Goal: Register for event/course

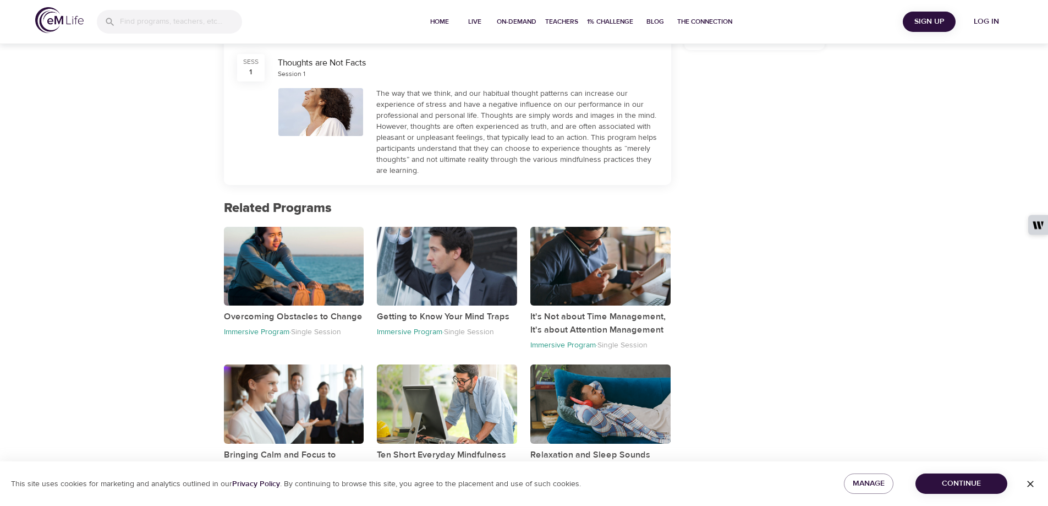
scroll to position [430, 0]
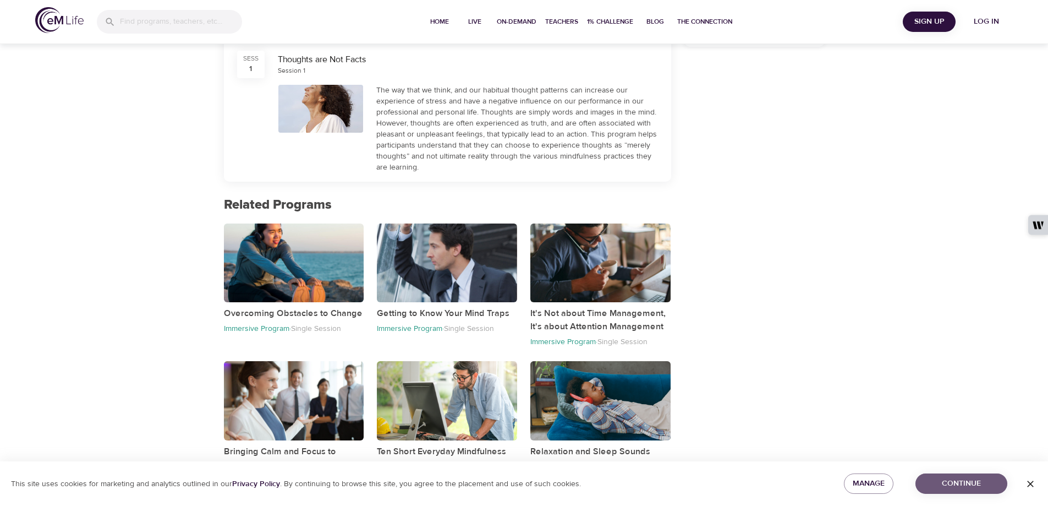
click at [957, 493] on button "Continue" at bounding box center [962, 483] width 92 height 20
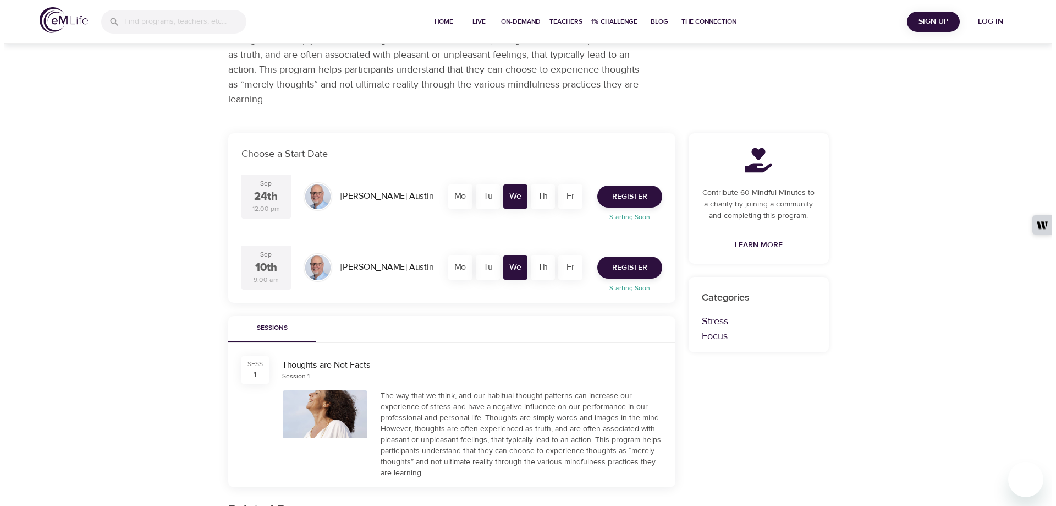
scroll to position [100, 0]
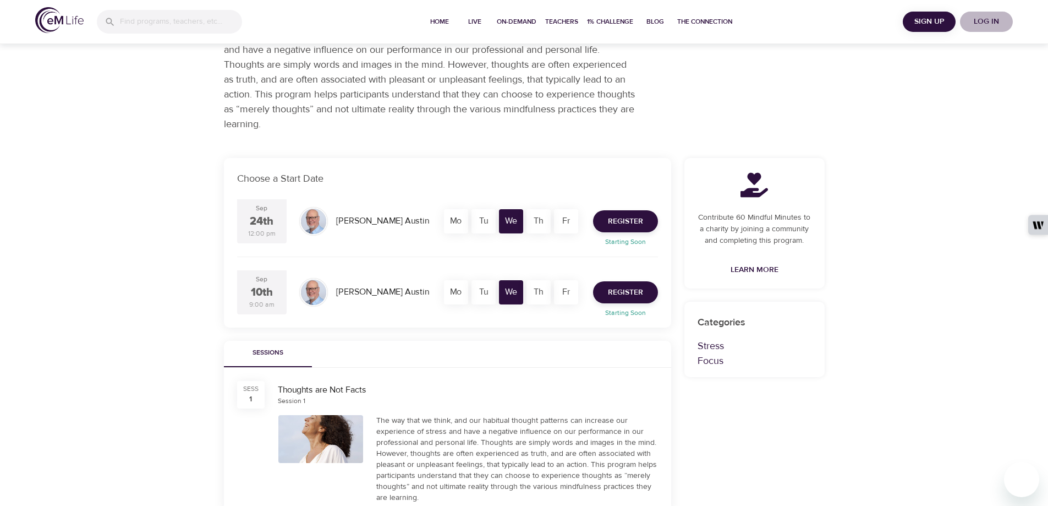
click at [989, 23] on span "Log in" at bounding box center [986, 22] width 44 height 14
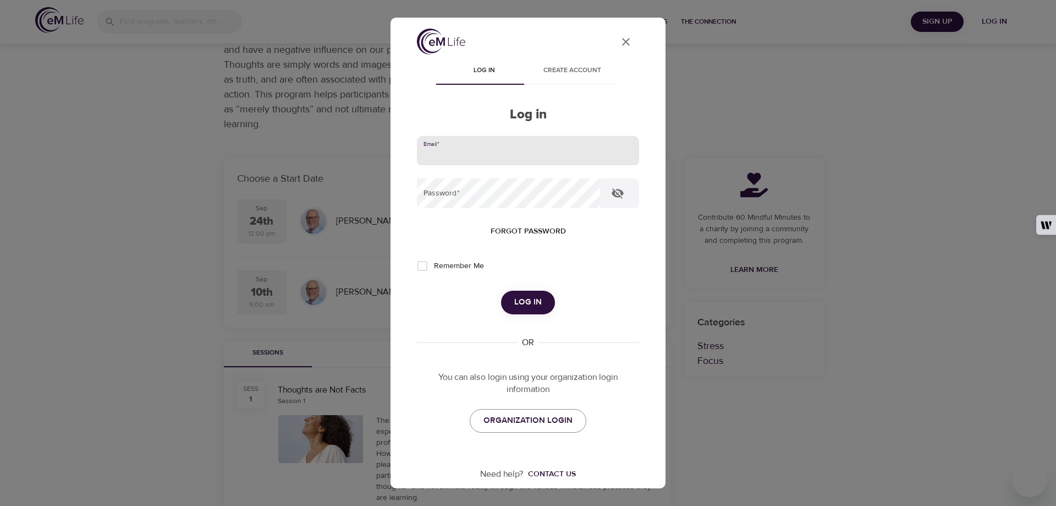
click at [474, 156] on input "email" at bounding box center [528, 151] width 222 height 30
type input "[PERSON_NAME][EMAIL_ADDRESS][DOMAIN_NAME]"
click at [582, 70] on span "Create account" at bounding box center [572, 71] width 75 height 12
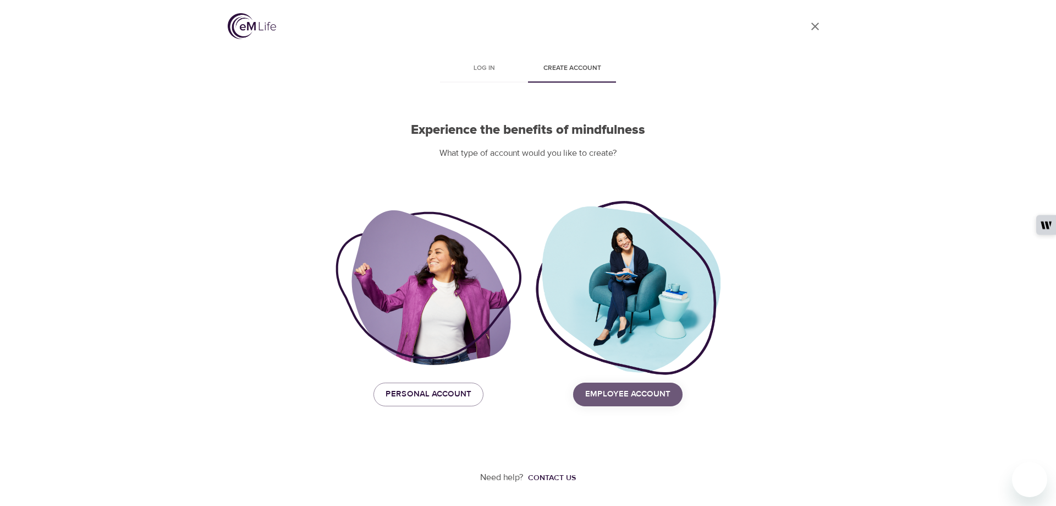
click at [636, 394] on span "Employee Account" at bounding box center [627, 394] width 85 height 14
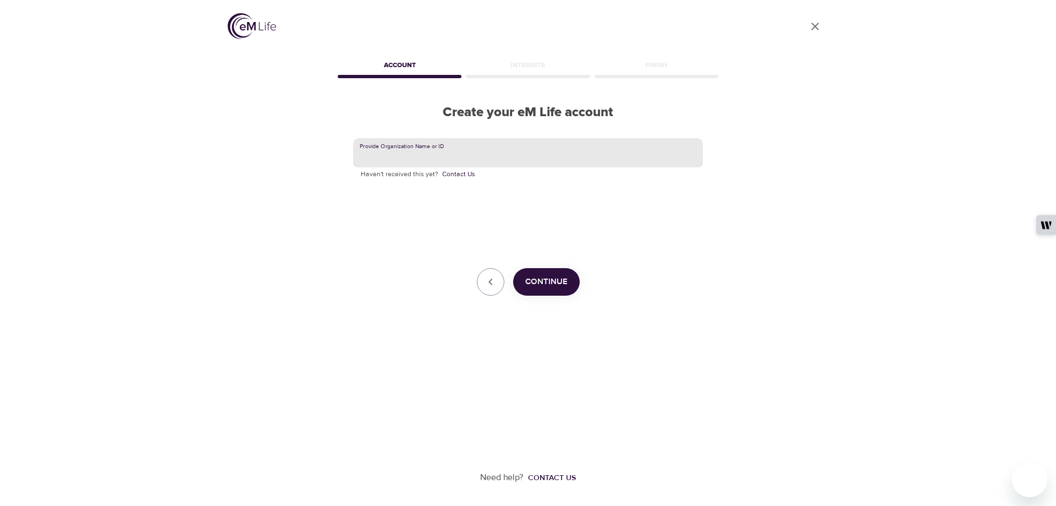
click at [509, 152] on input "text" at bounding box center [528, 153] width 350 height 30
click at [501, 180] on p "Haven't received this yet? Contact Us" at bounding box center [528, 174] width 335 height 11
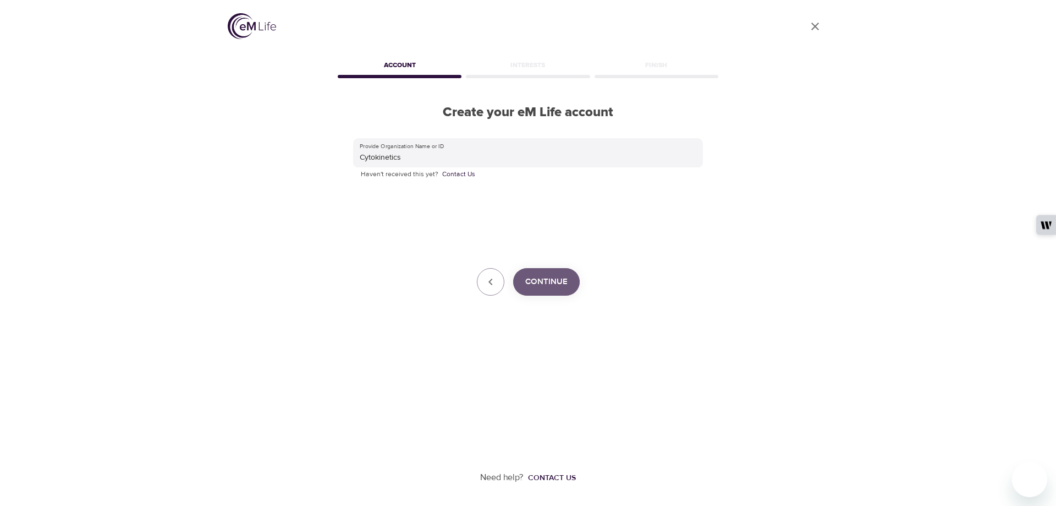
click at [548, 280] on span "Continue" at bounding box center [546, 282] width 42 height 14
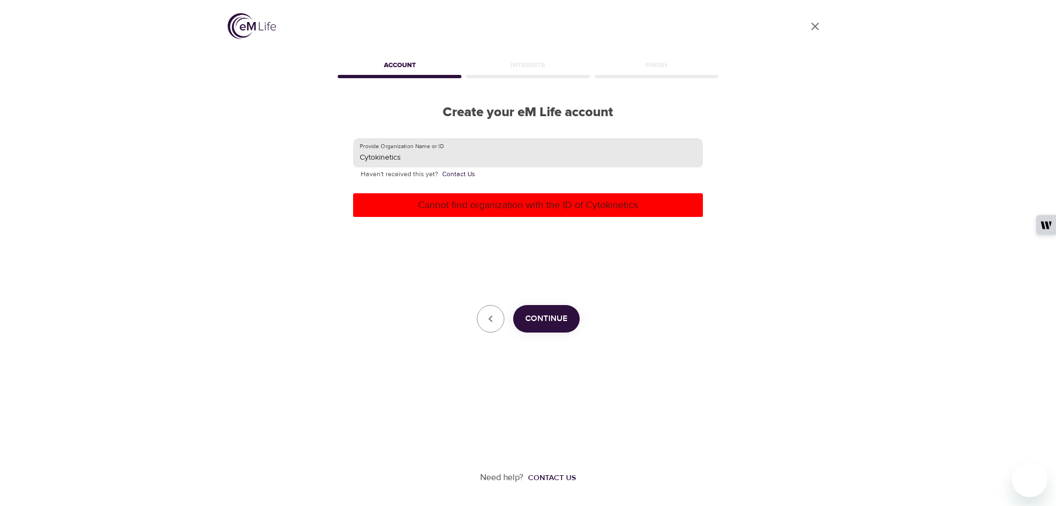
click at [406, 159] on input "Cytokinetics" at bounding box center [528, 153] width 350 height 30
type input "Cytokinetics"
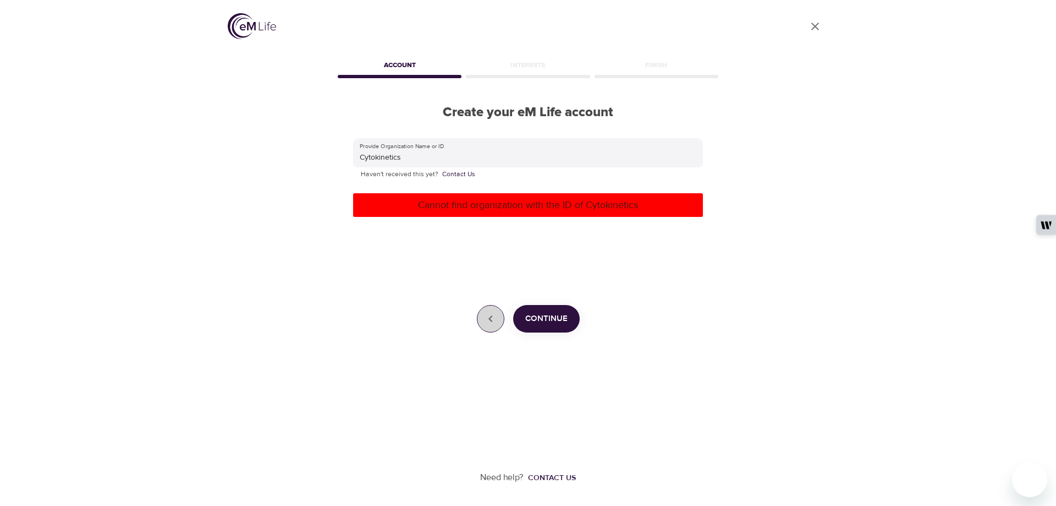
click at [492, 315] on icon "button" at bounding box center [490, 318] width 13 height 13
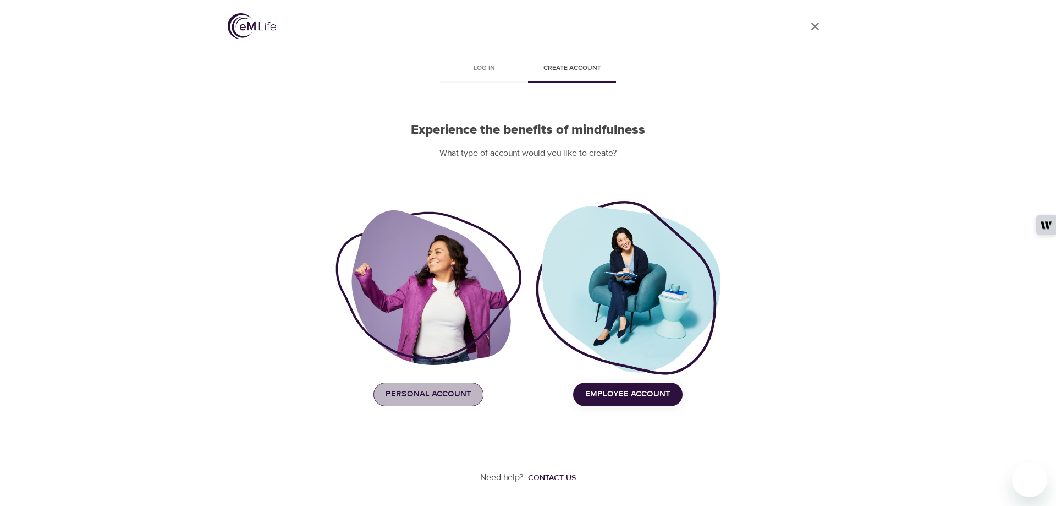
click at [422, 395] on span "Personal Account" at bounding box center [429, 394] width 86 height 14
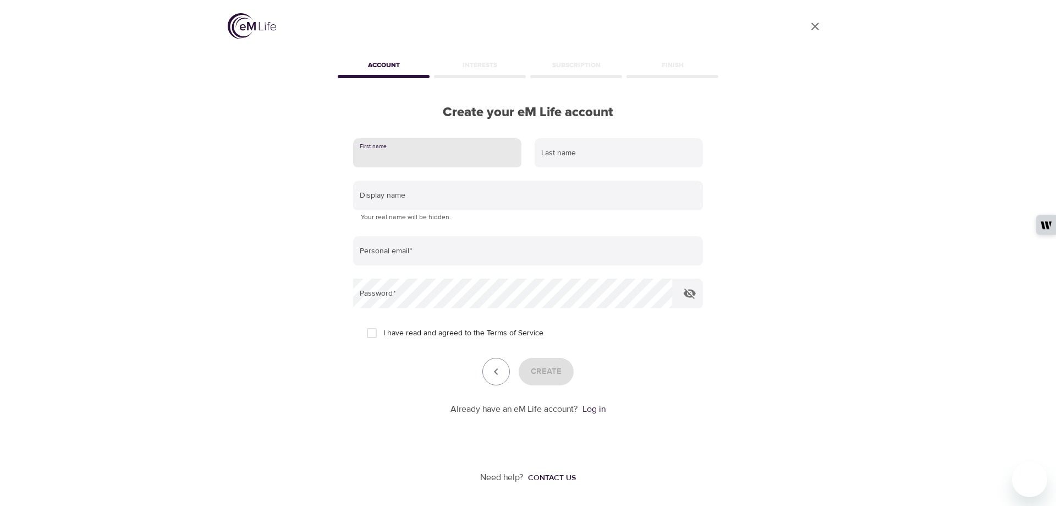
click at [430, 149] on input "text" at bounding box center [437, 153] width 168 height 30
type input "[PERSON_NAME]"
type input "[PERSON_NAME][EMAIL_ADDRESS][DOMAIN_NAME]"
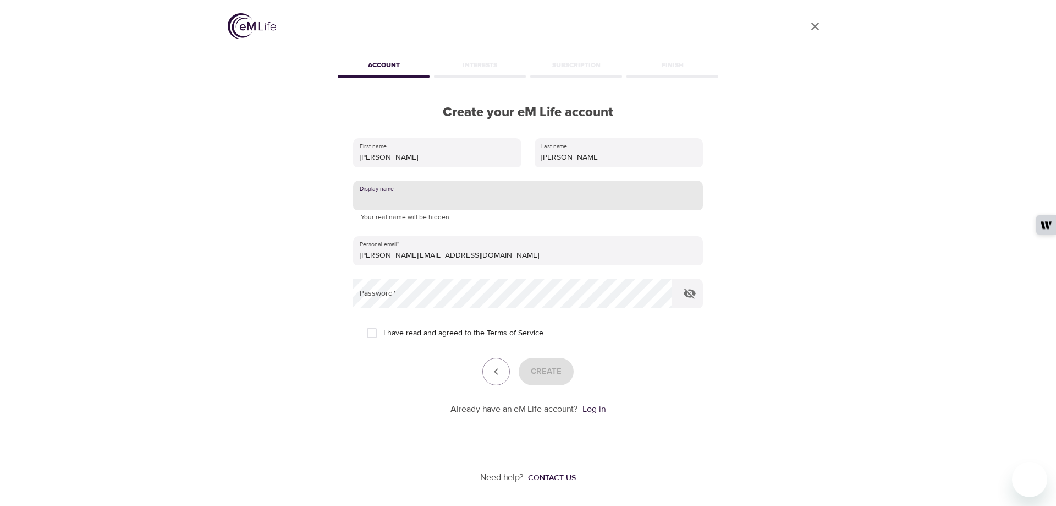
click at [435, 189] on input "text" at bounding box center [528, 195] width 350 height 30
type input "[PERSON_NAME]"
click at [371, 336] on input "I have read and agreed to the Terms of Service" at bounding box center [371, 332] width 23 height 23
checkbox input "true"
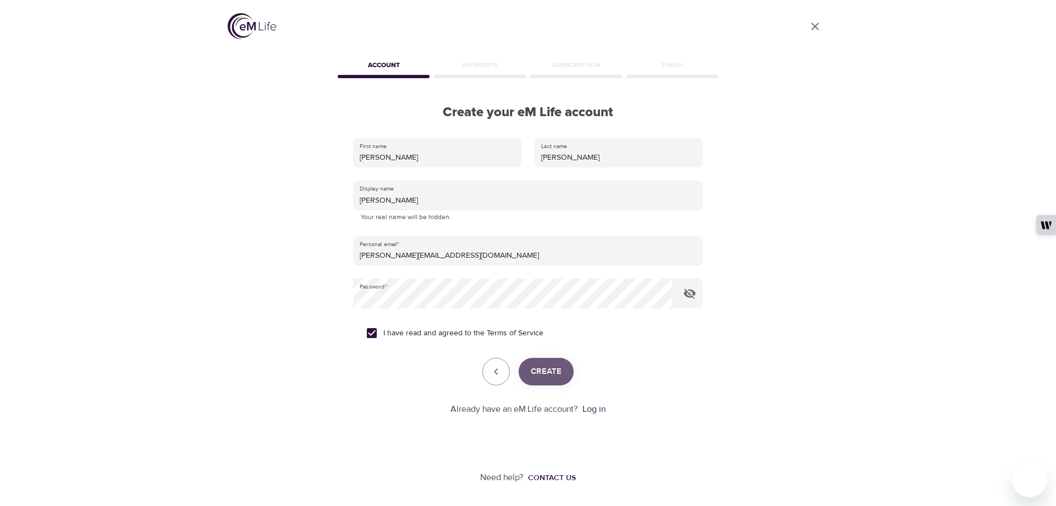
click at [561, 371] on span "Create" at bounding box center [546, 371] width 31 height 14
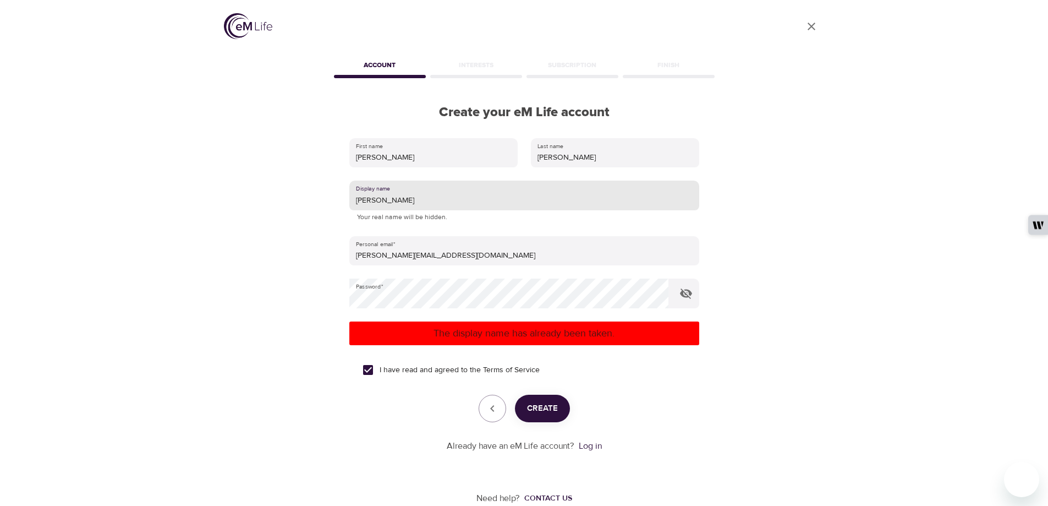
click at [399, 195] on input "[PERSON_NAME]" at bounding box center [524, 195] width 350 height 30
drag, startPoint x: 399, startPoint y: 195, endPoint x: 311, endPoint y: 199, distance: 88.1
click at [311, 199] on div "User Profile Account Interests Subscription Finish Create your eM Life account …" at bounding box center [524, 253] width 627 height 506
type input "s"
type input "SammyJean1970"
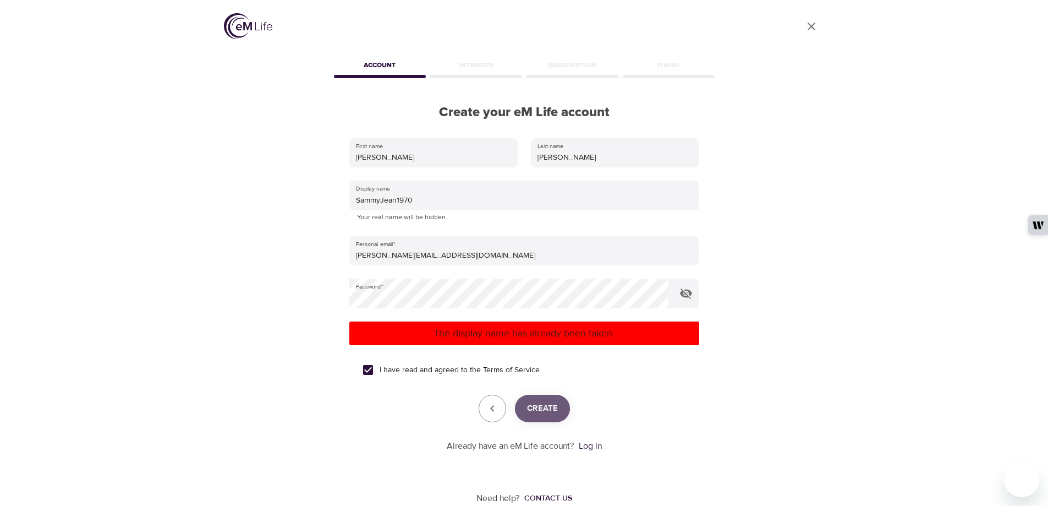
click at [551, 413] on span "Create" at bounding box center [542, 408] width 31 height 14
click at [491, 412] on icon "button" at bounding box center [492, 408] width 13 height 13
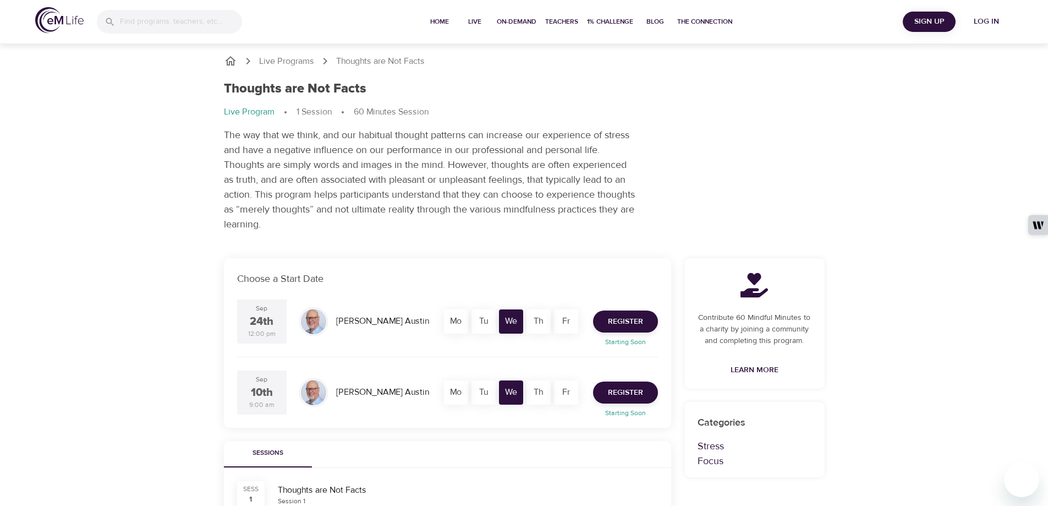
click at [876, 153] on div "Live Programs Thoughts are Not Facts Thoughts are Not Facts Live Program 1 Sess…" at bounding box center [524, 468] width 1048 height 936
click at [989, 23] on span "Log in" at bounding box center [986, 22] width 44 height 14
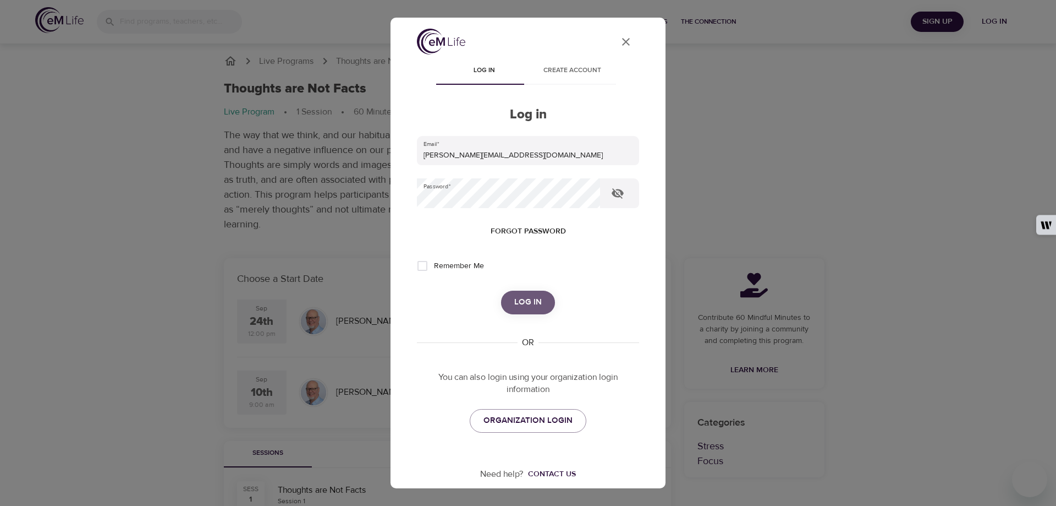
click at [517, 303] on span "Log in" at bounding box center [528, 302] width 28 height 14
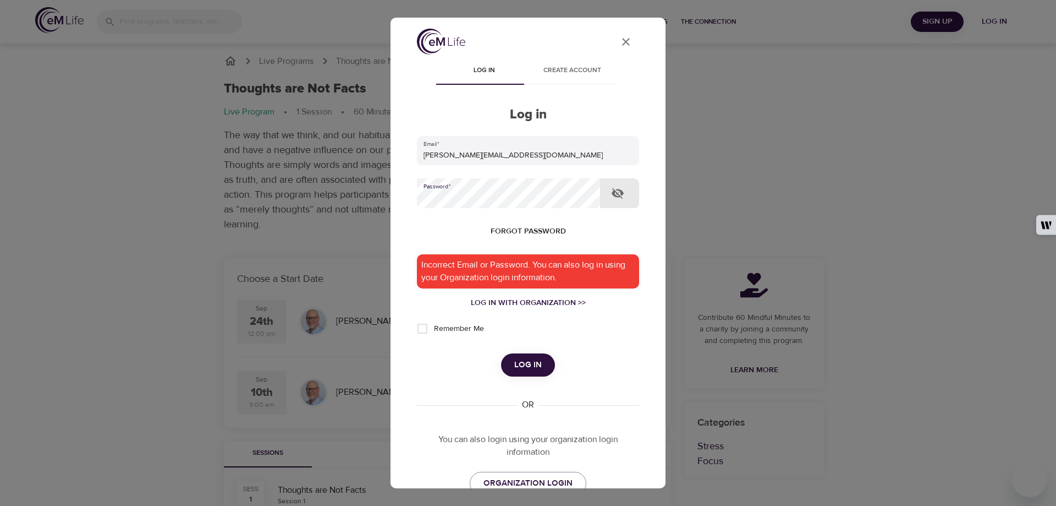
click at [314, 194] on div "User Profile Log in Create account Log in Email   * [PERSON_NAME][EMAIL_ADDRESS…" at bounding box center [528, 253] width 1056 height 506
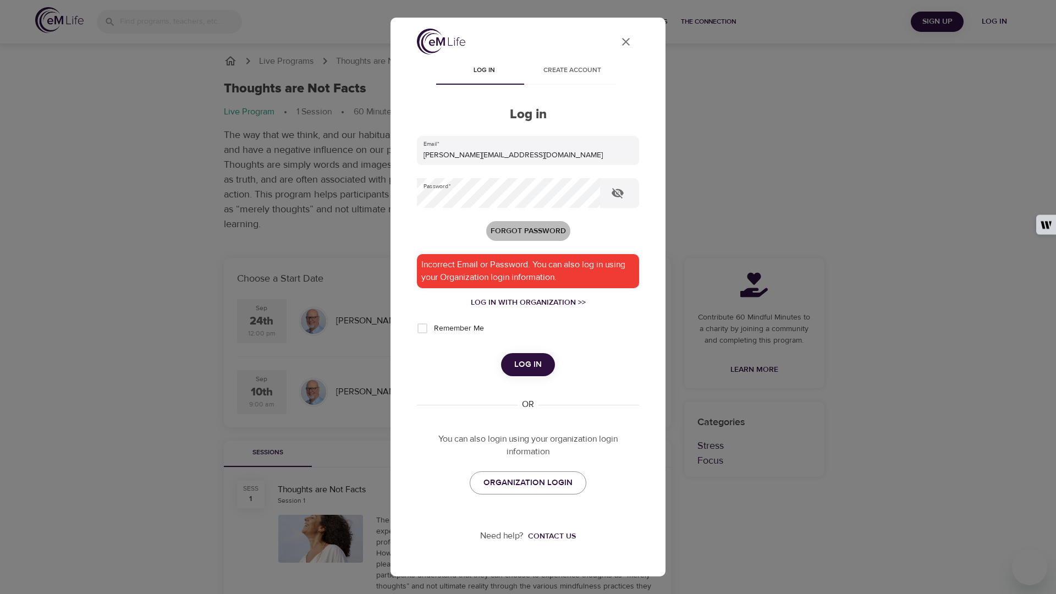
click at [502, 231] on span "Forgot password" at bounding box center [528, 231] width 75 height 14
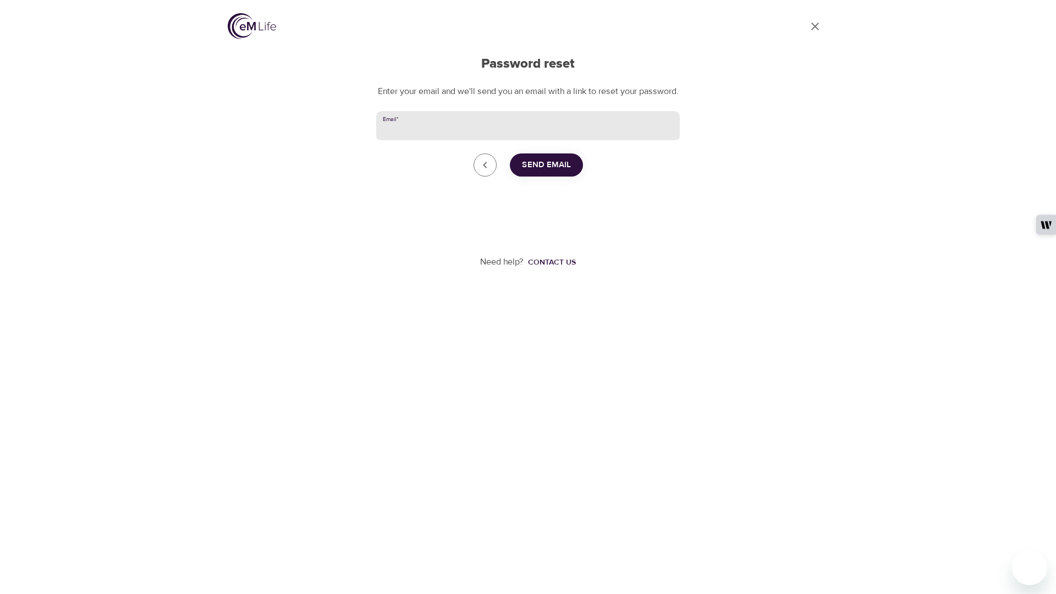
click at [439, 132] on input "Email   *" at bounding box center [528, 126] width 304 height 30
type input "[PERSON_NAME][EMAIL_ADDRESS][DOMAIN_NAME]"
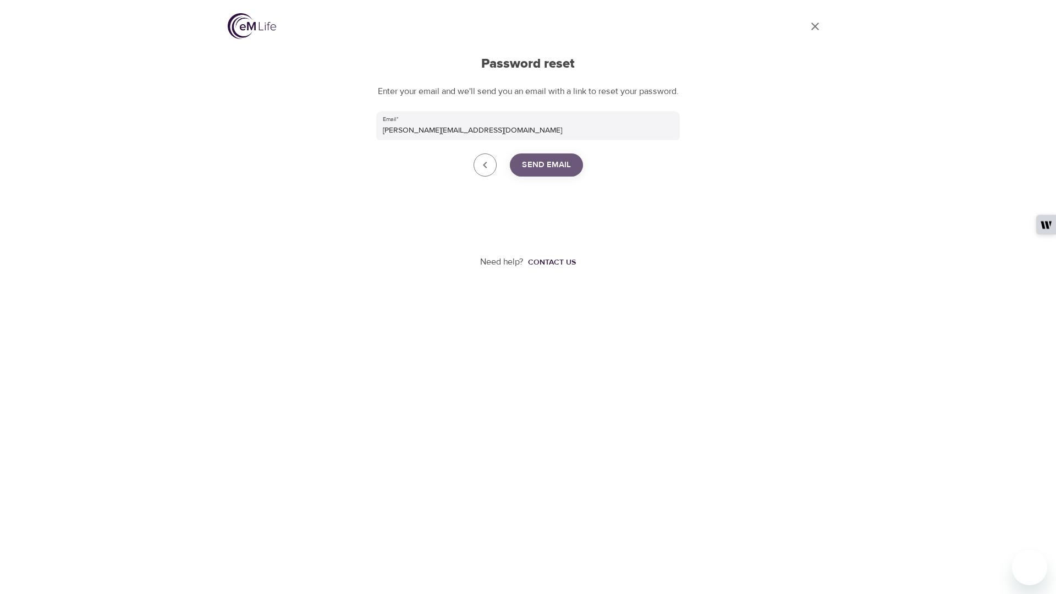
click at [523, 172] on span "Send Email" at bounding box center [546, 165] width 49 height 14
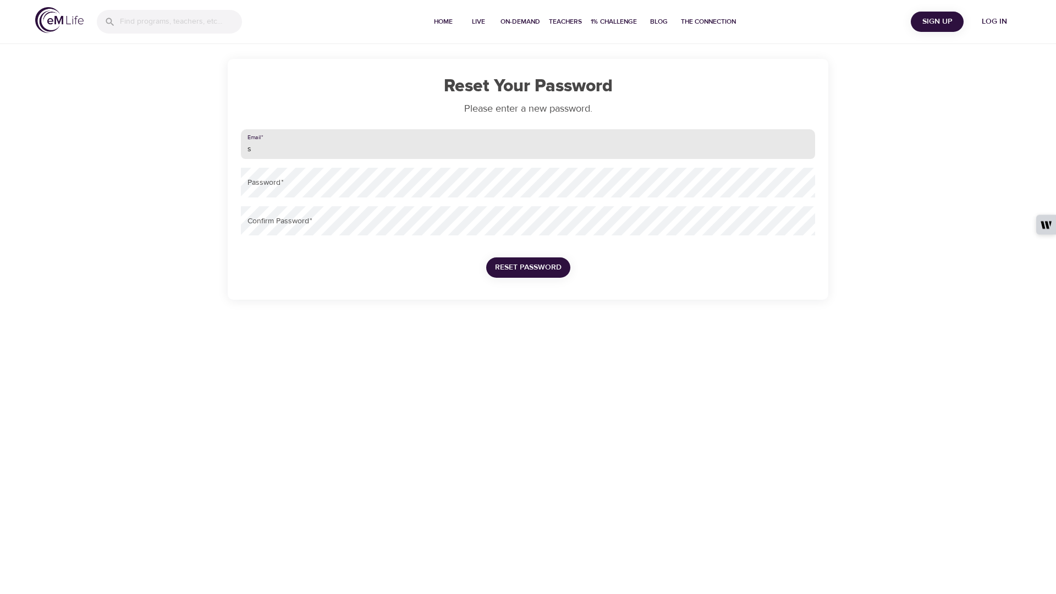
type input "[PERSON_NAME][EMAIL_ADDRESS][DOMAIN_NAME]"
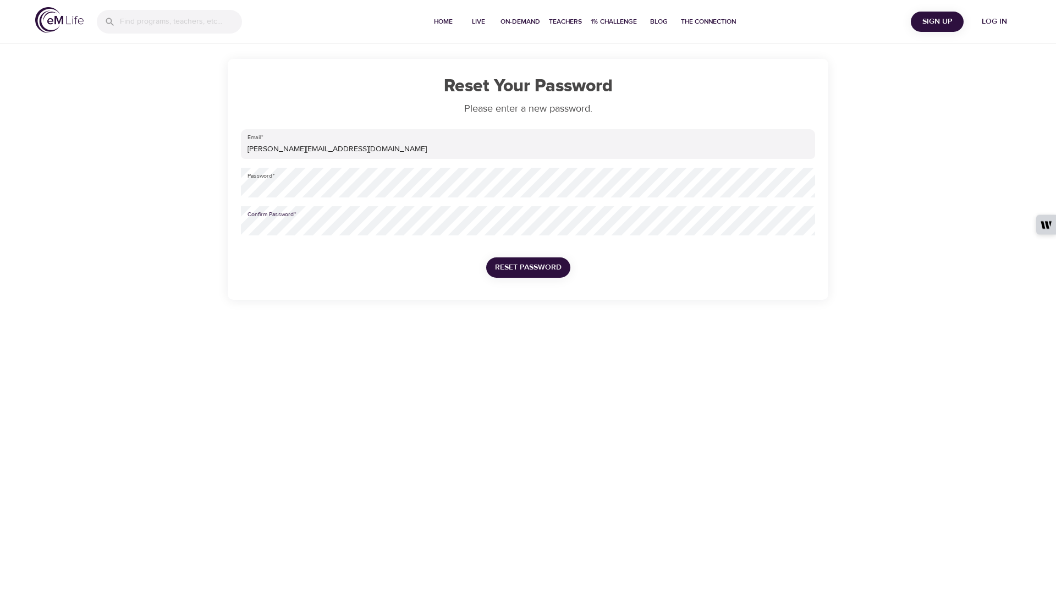
click at [486, 257] on button "Reset Password" at bounding box center [528, 267] width 84 height 20
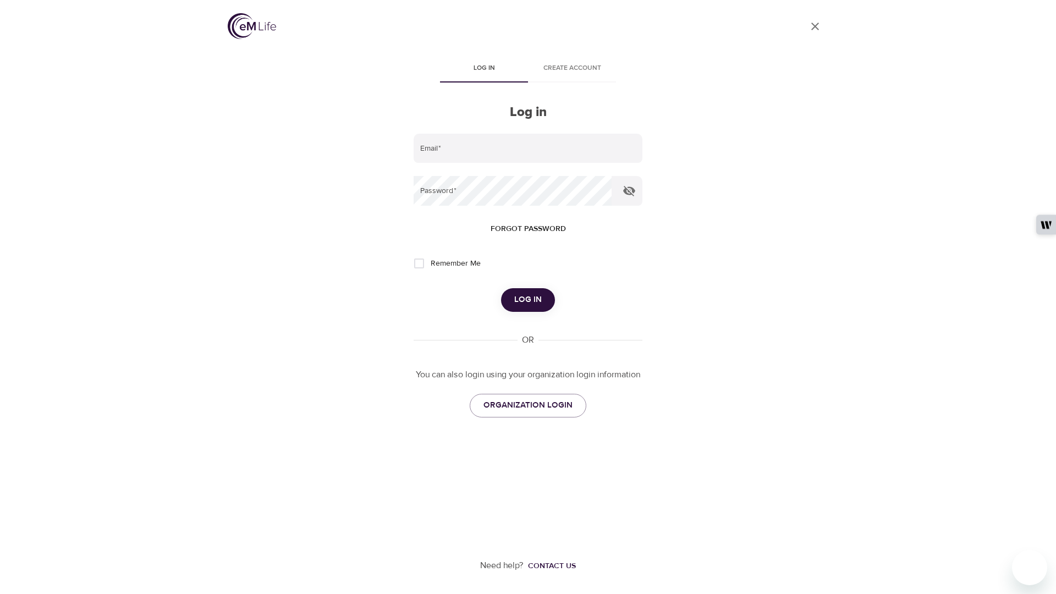
type input "[PERSON_NAME][EMAIL_ADDRESS][DOMAIN_NAME]"
click at [537, 300] on span "Log in" at bounding box center [528, 300] width 28 height 14
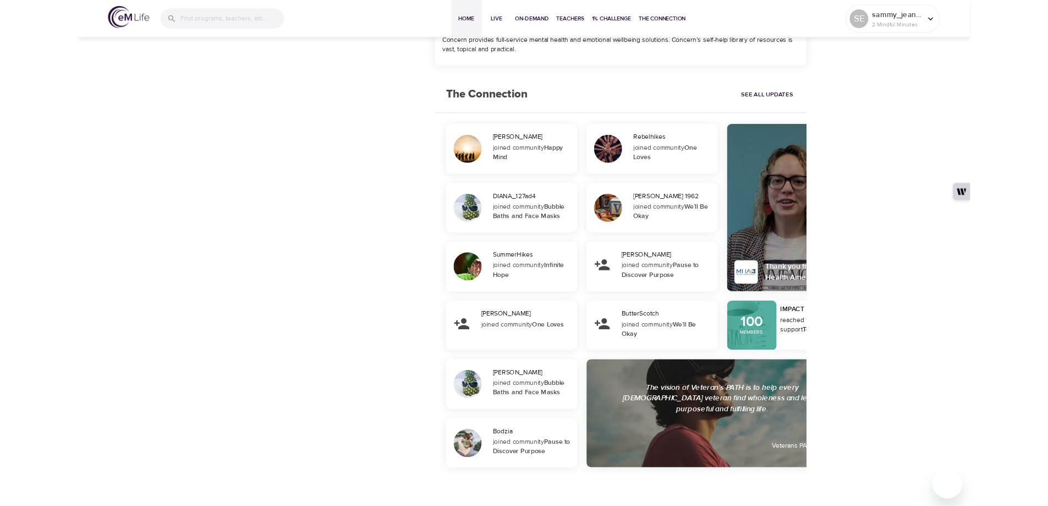
scroll to position [1023, 0]
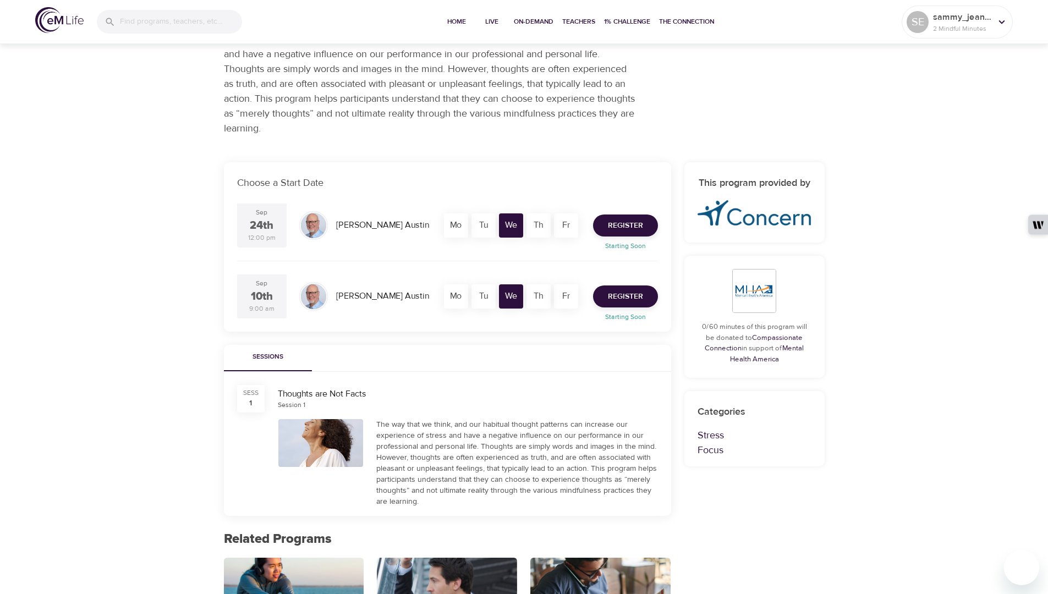
scroll to position [110, 0]
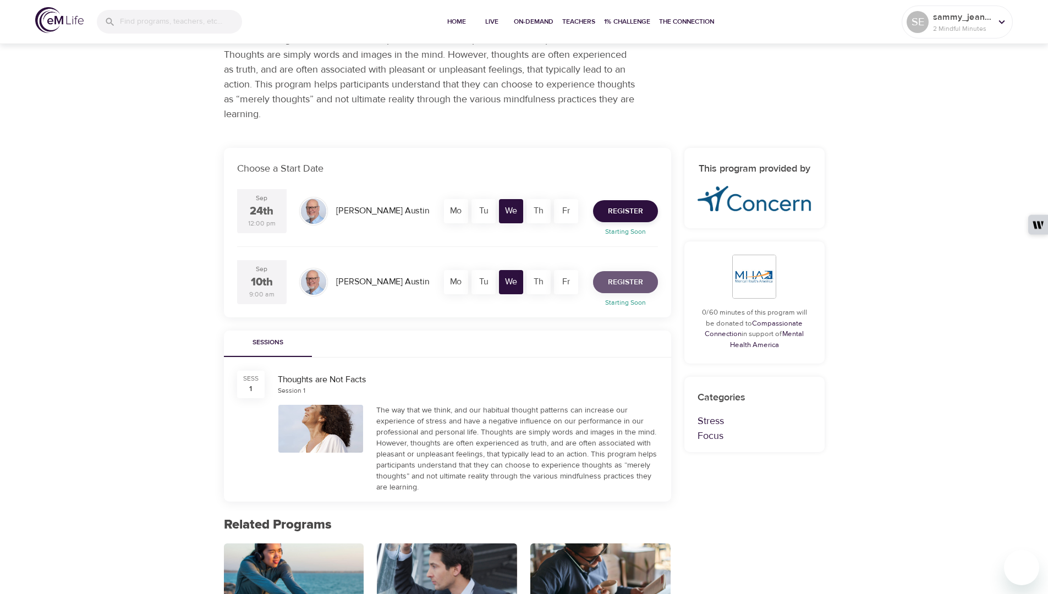
click at [633, 283] on span "Register" at bounding box center [625, 283] width 35 height 14
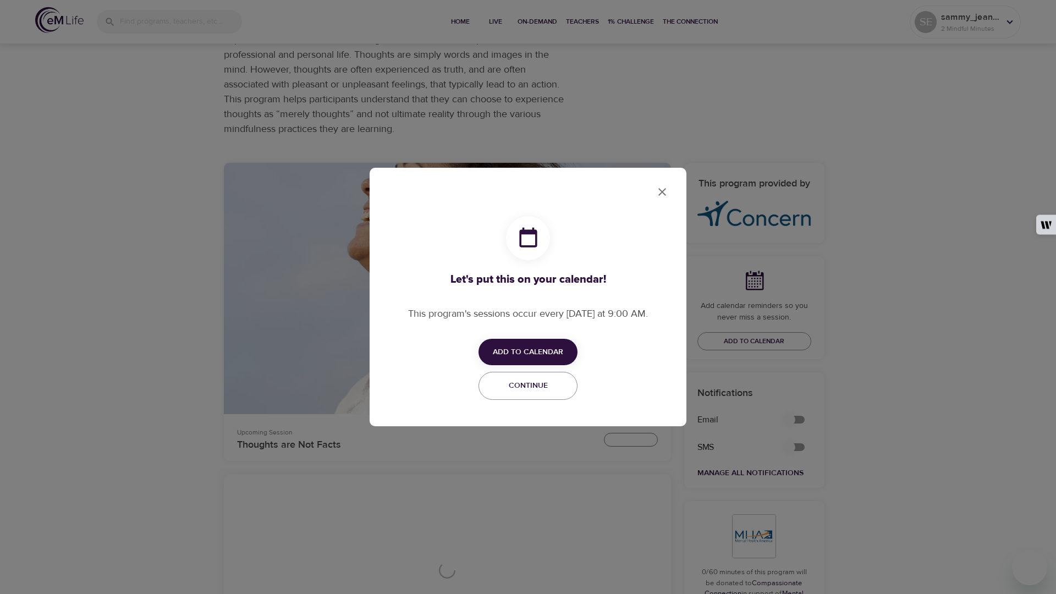
checkbox input "true"
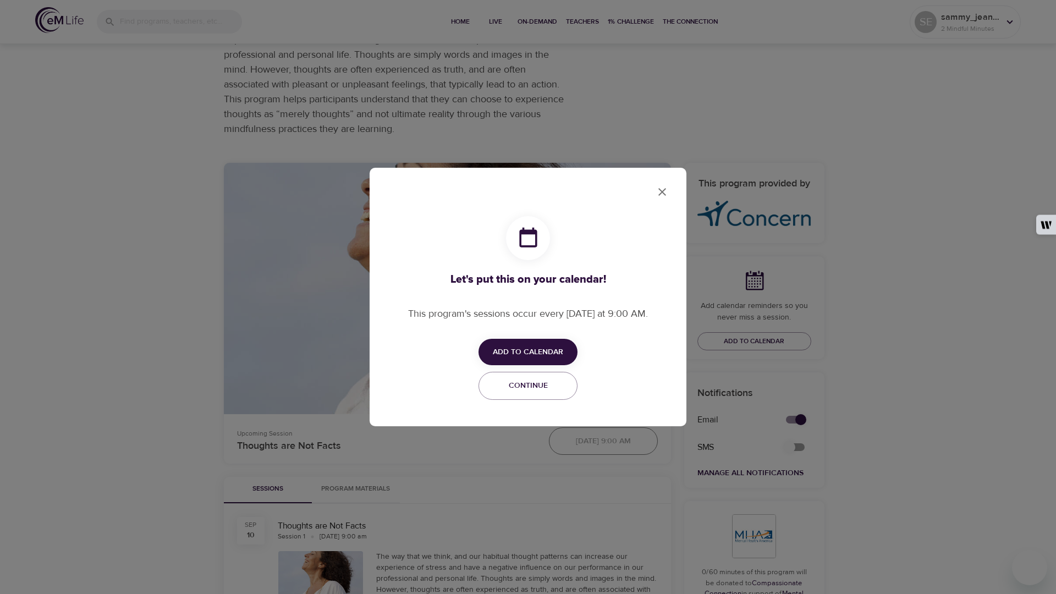
drag, startPoint x: 668, startPoint y: 193, endPoint x: 662, endPoint y: 187, distance: 8.2
click at [667, 192] on icon "close" at bounding box center [662, 191] width 13 height 13
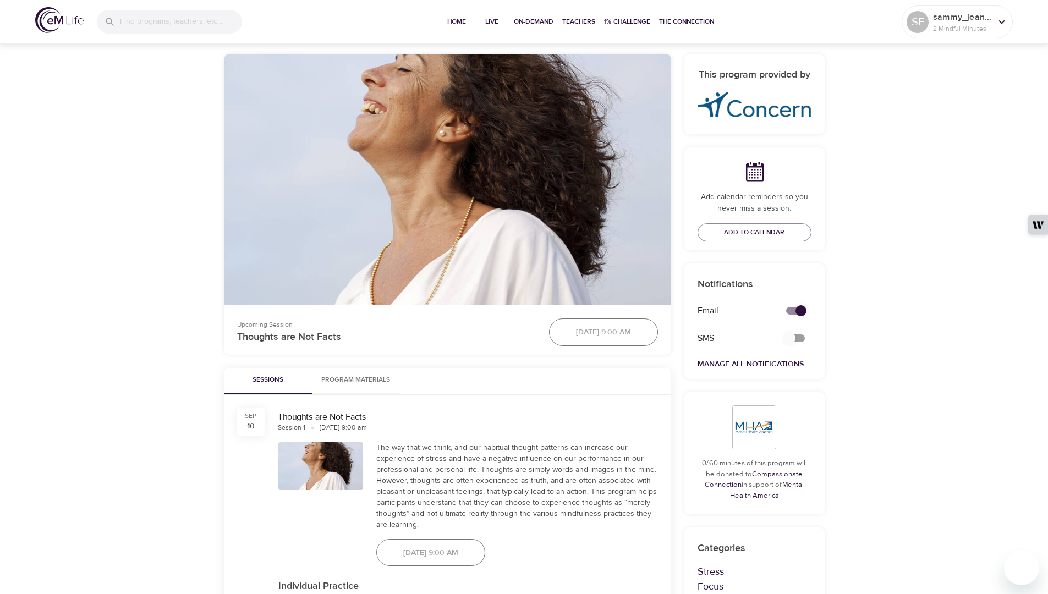
scroll to position [220, 0]
click at [763, 231] on span "Add to Calendar" at bounding box center [754, 232] width 61 height 12
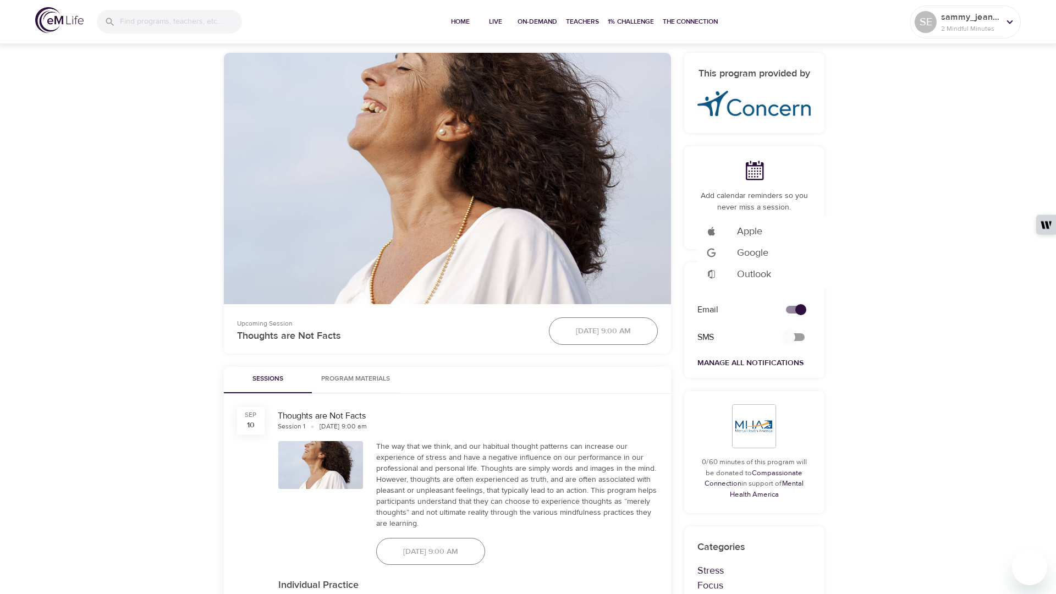
click at [522, 432] on div at bounding box center [528, 297] width 1056 height 594
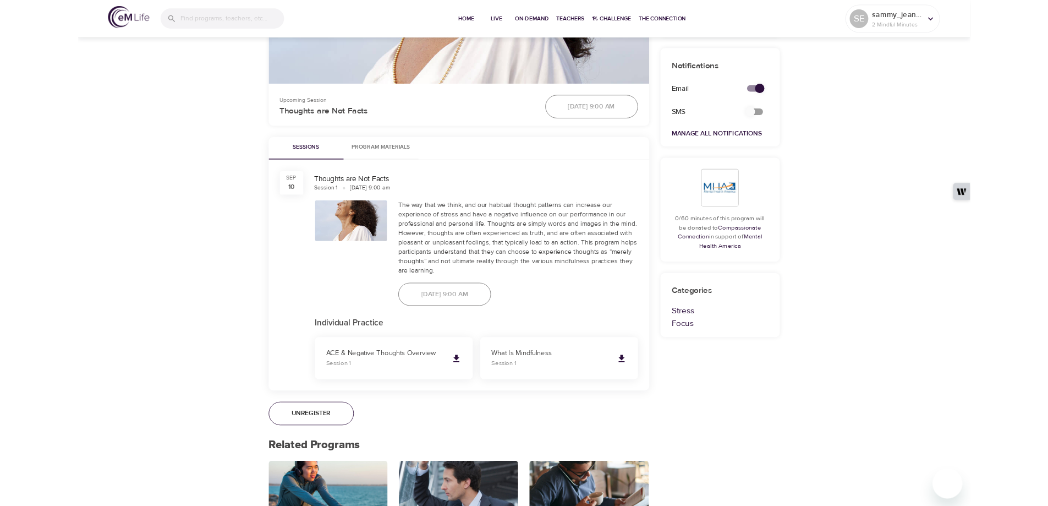
scroll to position [495, 0]
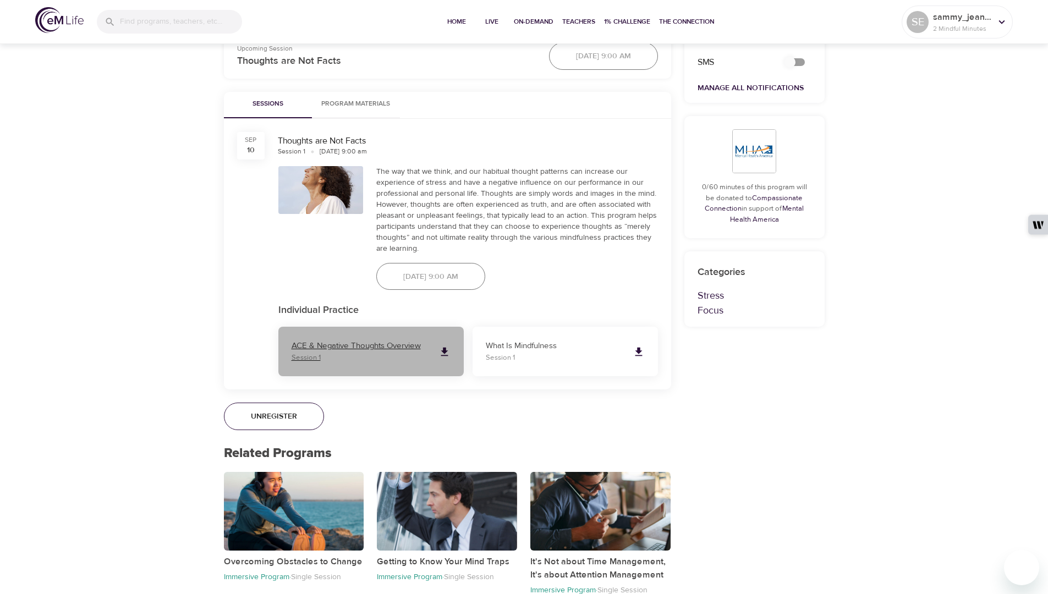
click at [450, 353] on icon at bounding box center [445, 352] width 12 height 12
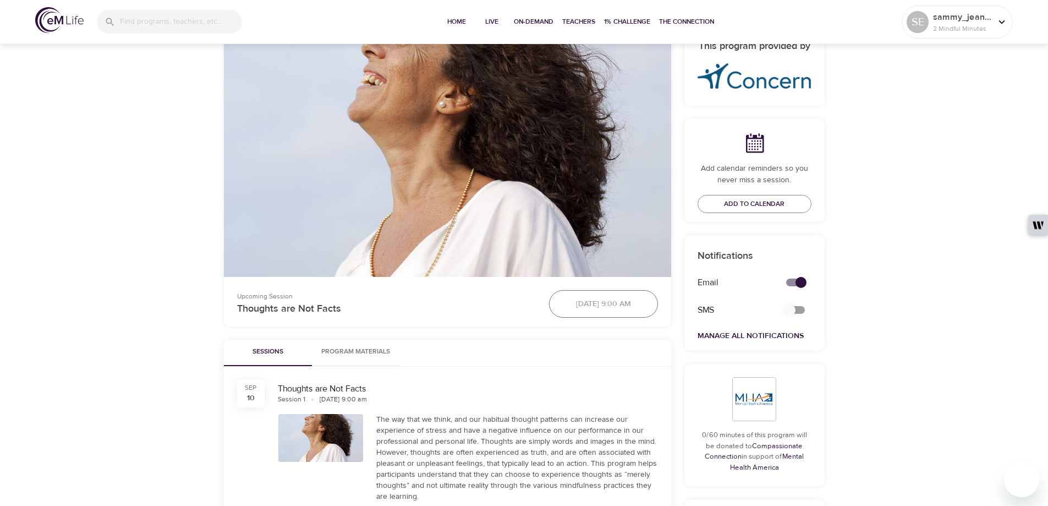
scroll to position [220, 0]
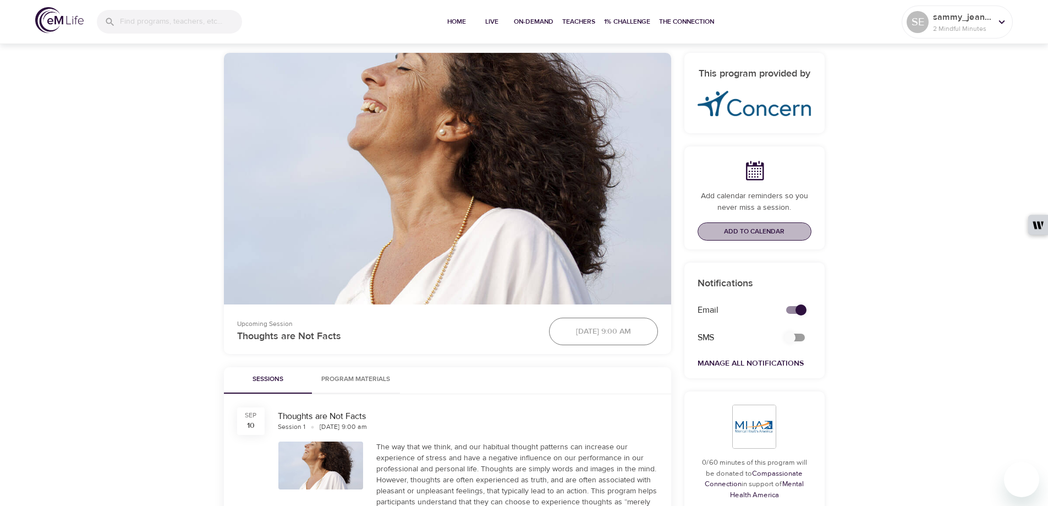
click at [781, 232] on span "Add to Calendar" at bounding box center [754, 232] width 61 height 12
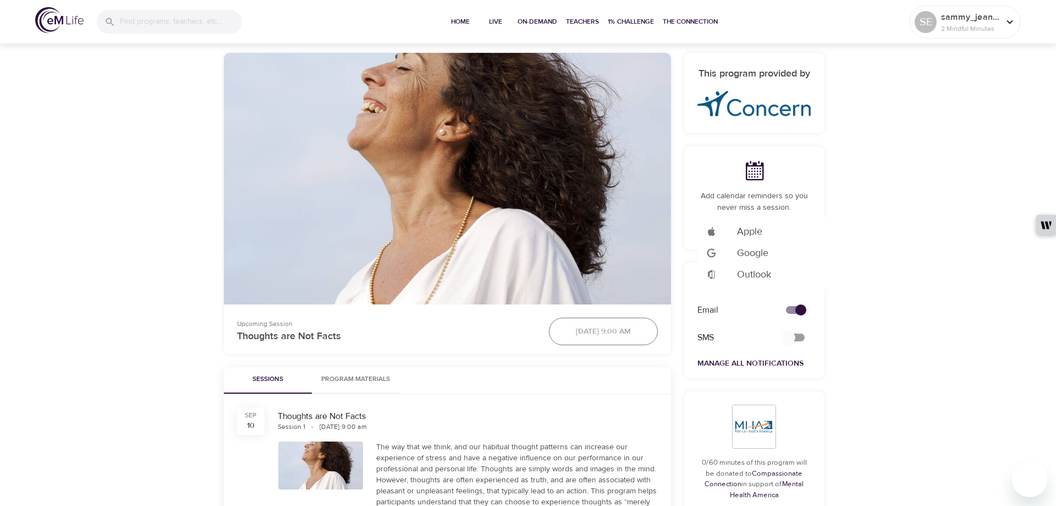
click at [1008, 22] on div at bounding box center [528, 253] width 1056 height 506
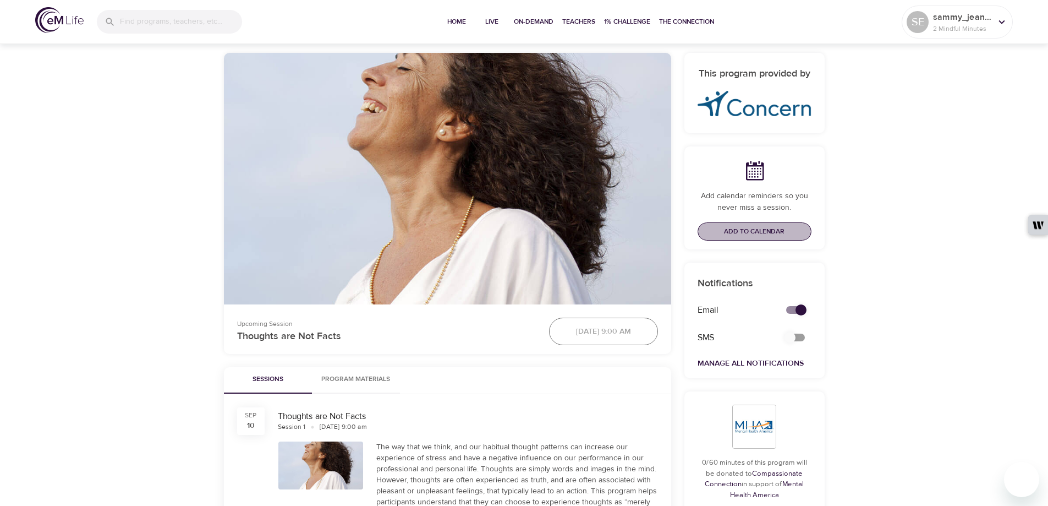
click at [753, 229] on span "Add to Calendar" at bounding box center [754, 232] width 61 height 12
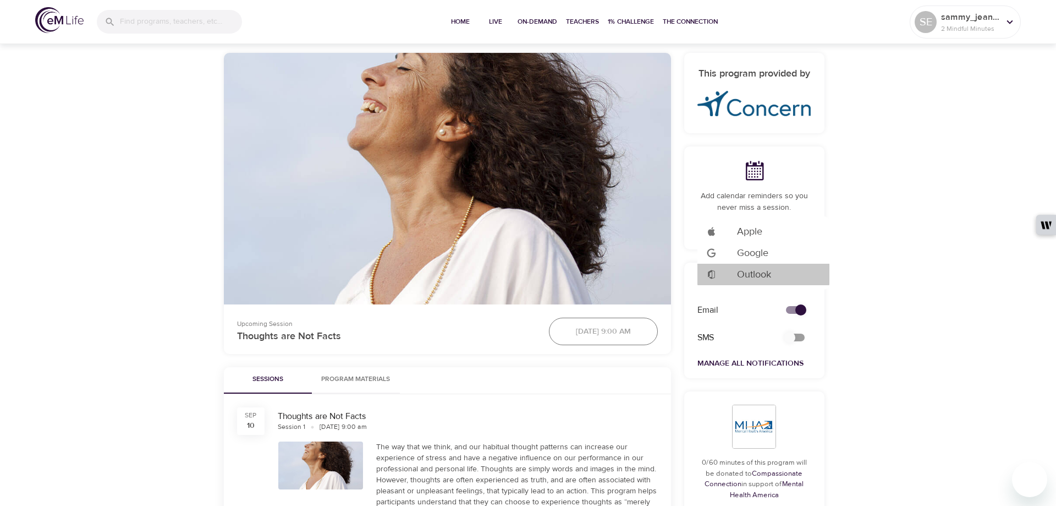
click at [758, 278] on span "Outlook" at bounding box center [754, 274] width 34 height 15
click at [1006, 24] on div at bounding box center [528, 253] width 1056 height 506
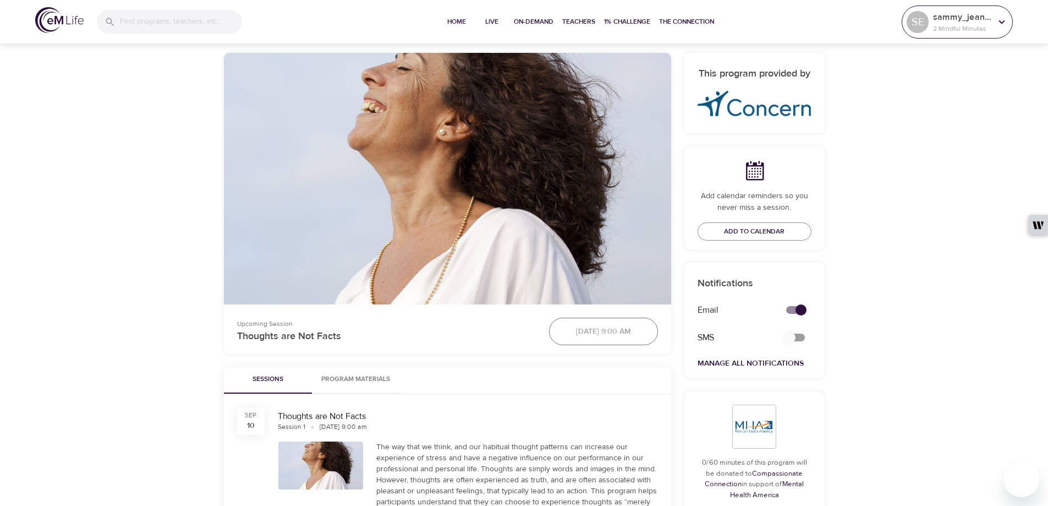
click at [1011, 19] on div "SE sammy_jean1970 2 Mindful Minutes" at bounding box center [957, 22] width 111 height 33
